Goal: Task Accomplishment & Management: Manage account settings

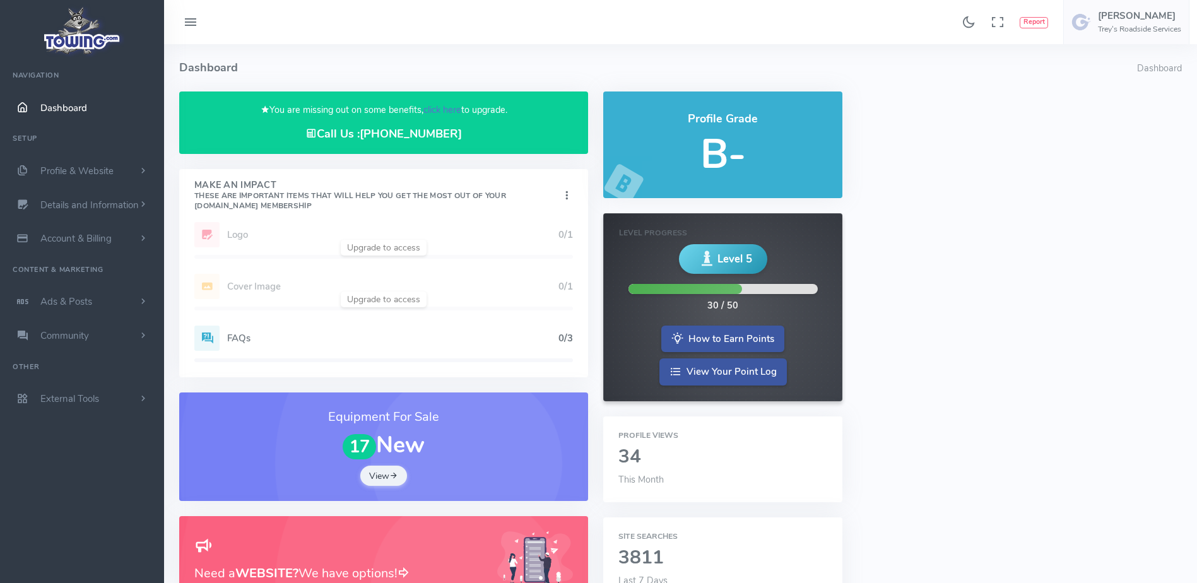
drag, startPoint x: 0, startPoint y: 0, endPoint x: 445, endPoint y: 112, distance: 458.8
click at [445, 112] on link "click here" at bounding box center [442, 109] width 38 height 13
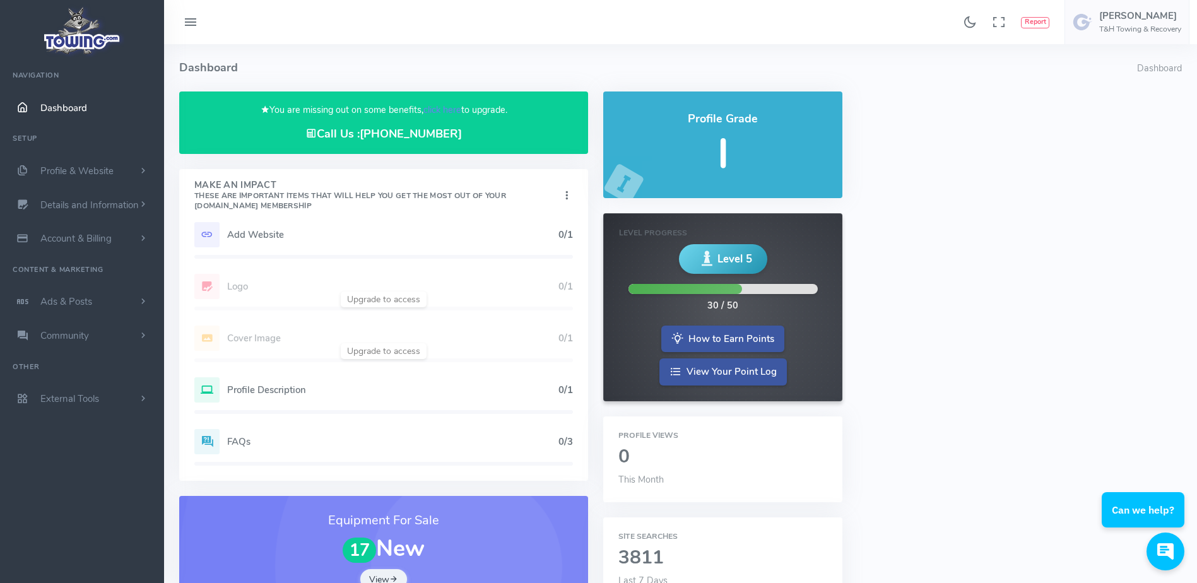
click at [445, 103] on p "You are missing out on some benefits, click here to upgrade." at bounding box center [383, 110] width 379 height 15
click at [438, 112] on link "click here" at bounding box center [442, 109] width 38 height 13
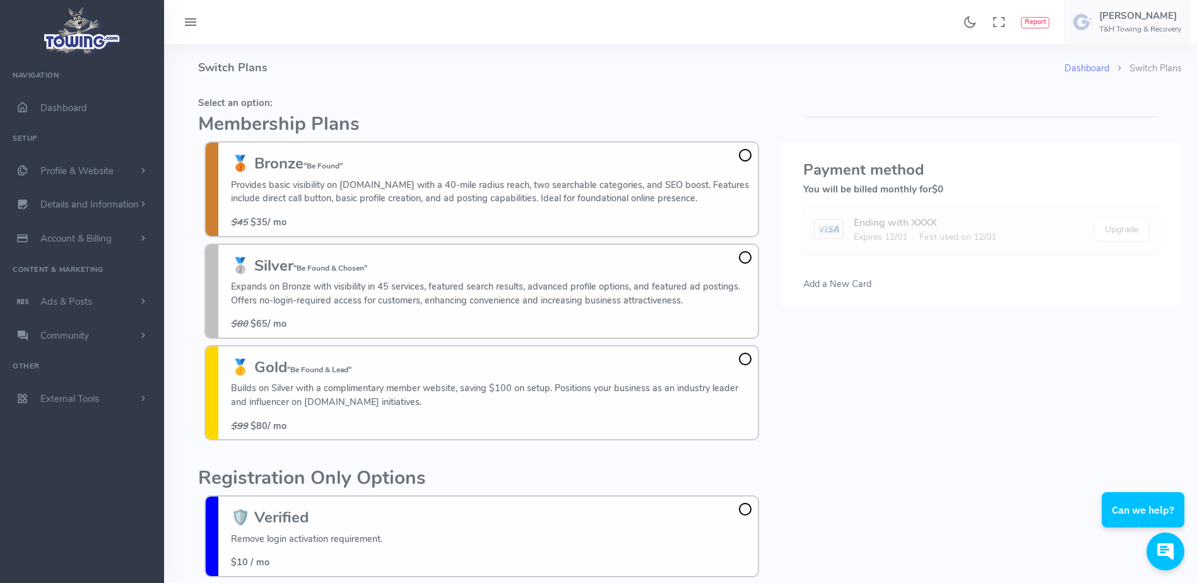
click at [684, 39] on div "Found 17 results Analytics Report Users Erwin Brown" at bounding box center [680, 22] width 1033 height 44
click at [561, 97] on fieldset "Select an option: Membership Plans 🥉 Bronze "Be Found" Provides basic visibilit…" at bounding box center [481, 268] width 567 height 355
click at [556, 100] on h5 "Select an option:" at bounding box center [481, 103] width 567 height 10
click at [730, 65] on h4 "Switch Plans" at bounding box center [631, 67] width 866 height 47
click at [717, 69] on h4 "Switch Plans" at bounding box center [631, 67] width 866 height 47
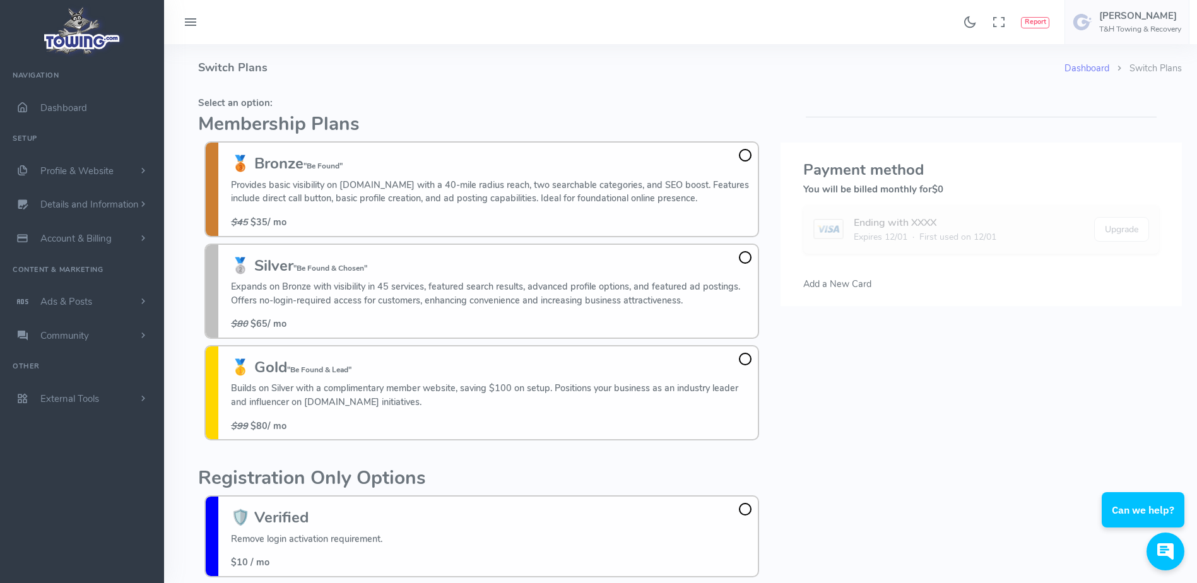
click at [717, 69] on h4 "Switch Plans" at bounding box center [631, 67] width 866 height 47
